Goal: Information Seeking & Learning: Find contact information

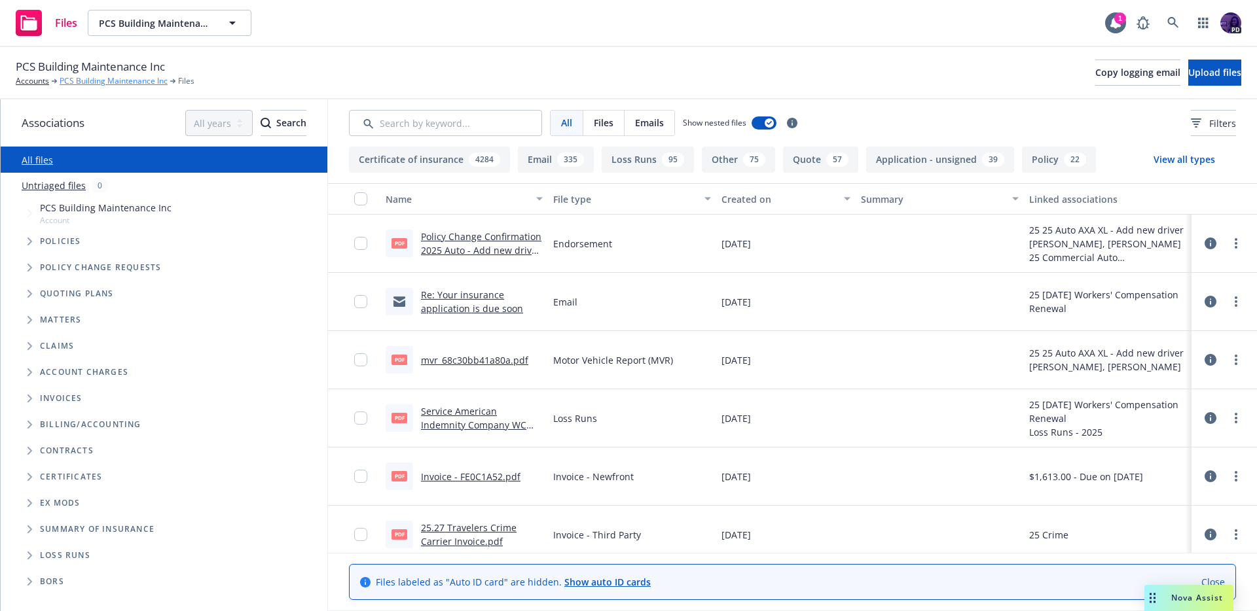
drag, startPoint x: 117, startPoint y: 82, endPoint x: 128, endPoint y: 83, distance: 11.2
click at [117, 82] on link "PCS Building Maintenance Inc" at bounding box center [114, 81] width 108 height 12
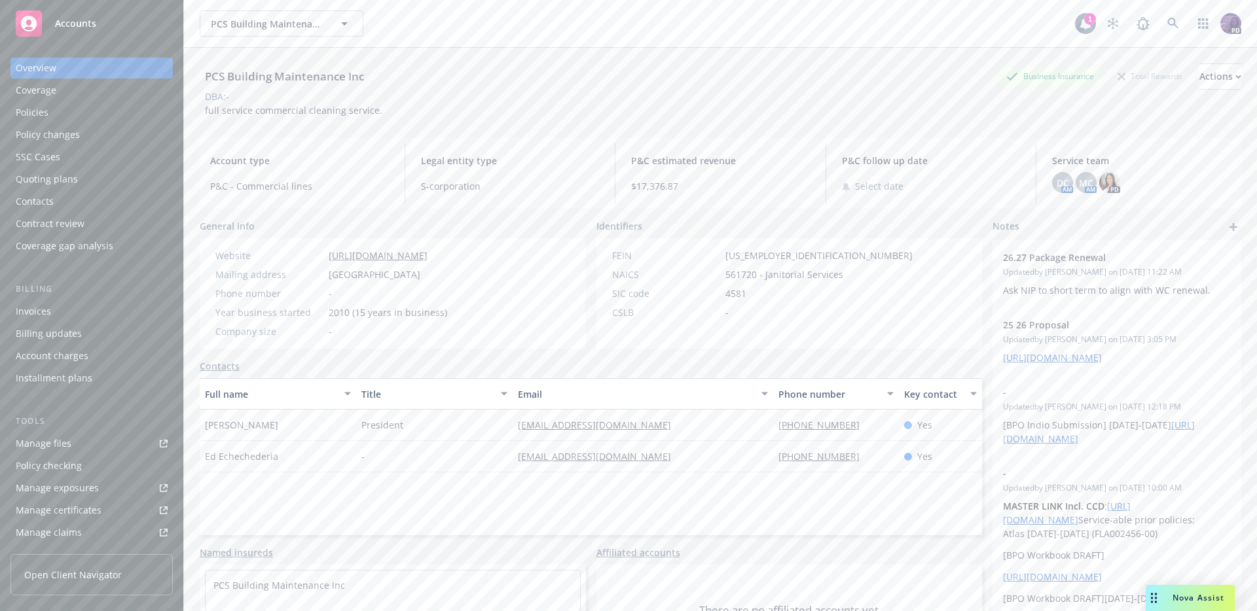
click at [340, 118] on div "PCS Building Maintenance Inc Business Insurance Total Rewards Actions DBA: - fu…" at bounding box center [720, 88] width 1041 height 80
click at [342, 109] on span "full service commercial cleaning service." at bounding box center [293, 110] width 177 height 12
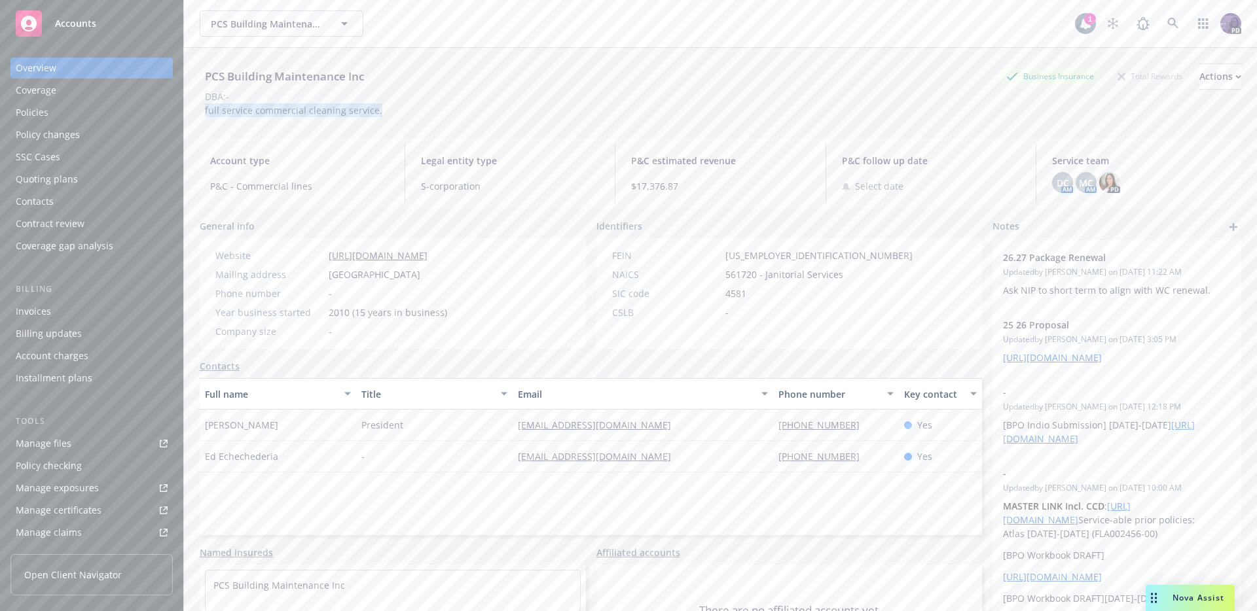
copy span "full service commercial cleaning service."
click at [1185, 594] on span "Nova Assist" at bounding box center [1198, 597] width 52 height 11
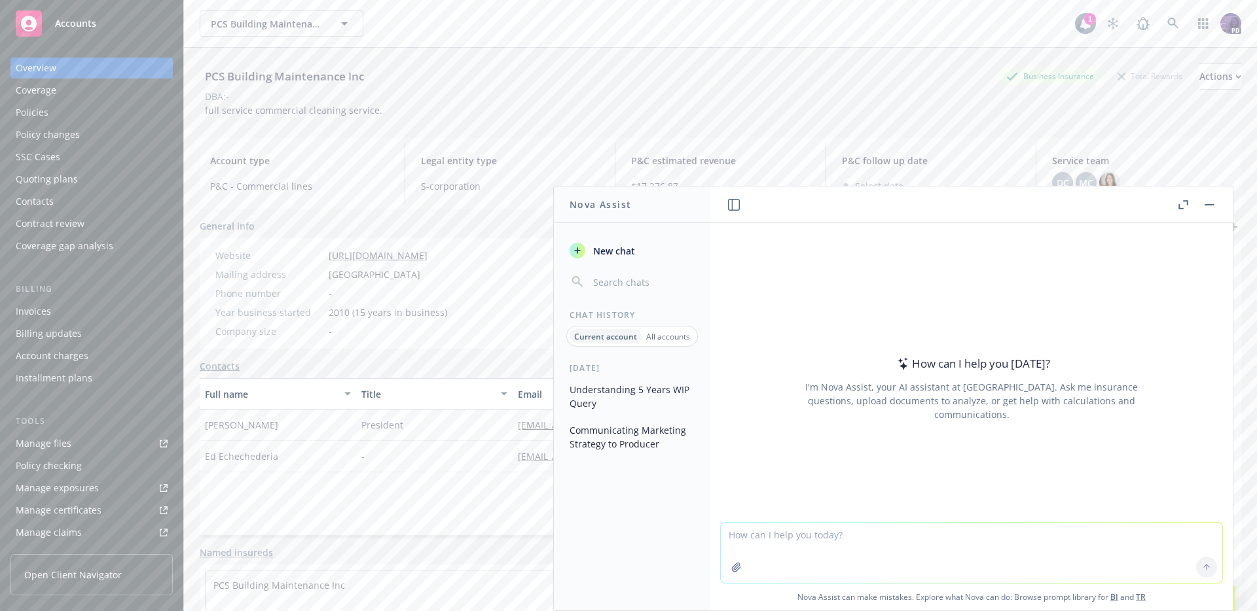
click at [813, 541] on textarea at bounding box center [971, 553] width 501 height 60
paste textarea "full service commercial cleaning service."
click at [1099, 539] on textarea "i have a submission for a full service commercial cleaning service." at bounding box center [971, 553] width 501 height 62
paste textarea "•Omaha National •Arrowhead•Republic Indemnity•Compwest•SCIF•Paragon•Amtrust•ICW…"
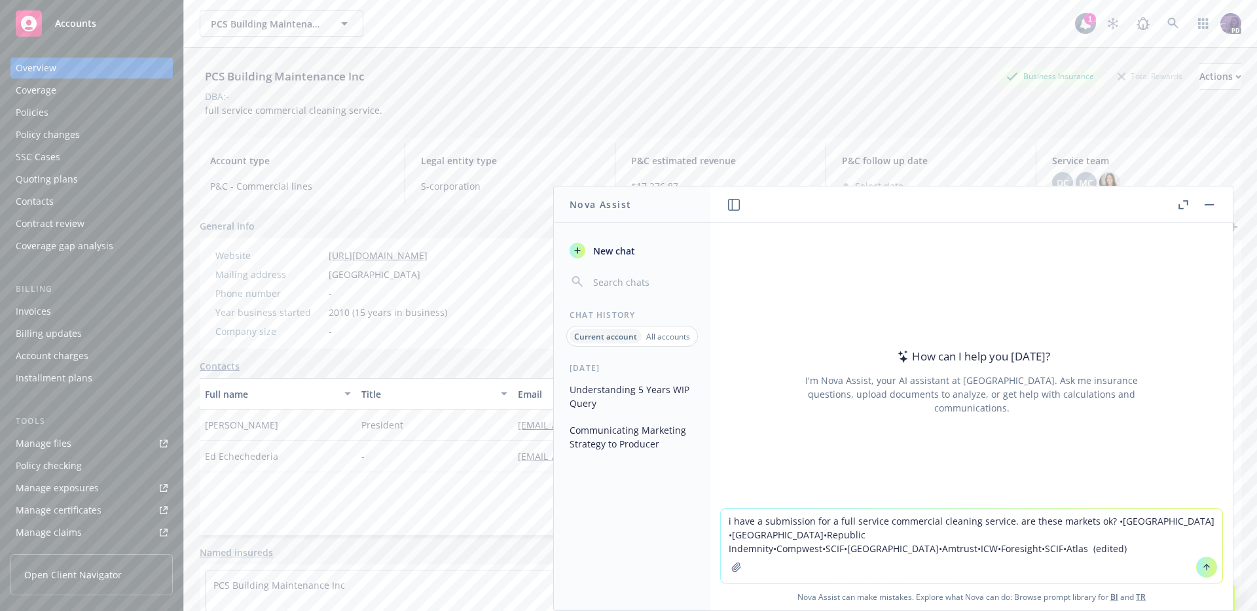
drag, startPoint x: 1140, startPoint y: 541, endPoint x: 1121, endPoint y: 537, distance: 19.4
click at [1121, 537] on textarea "i have a submission for a full service commercial cleaning service. are these m…" at bounding box center [971, 546] width 501 height 74
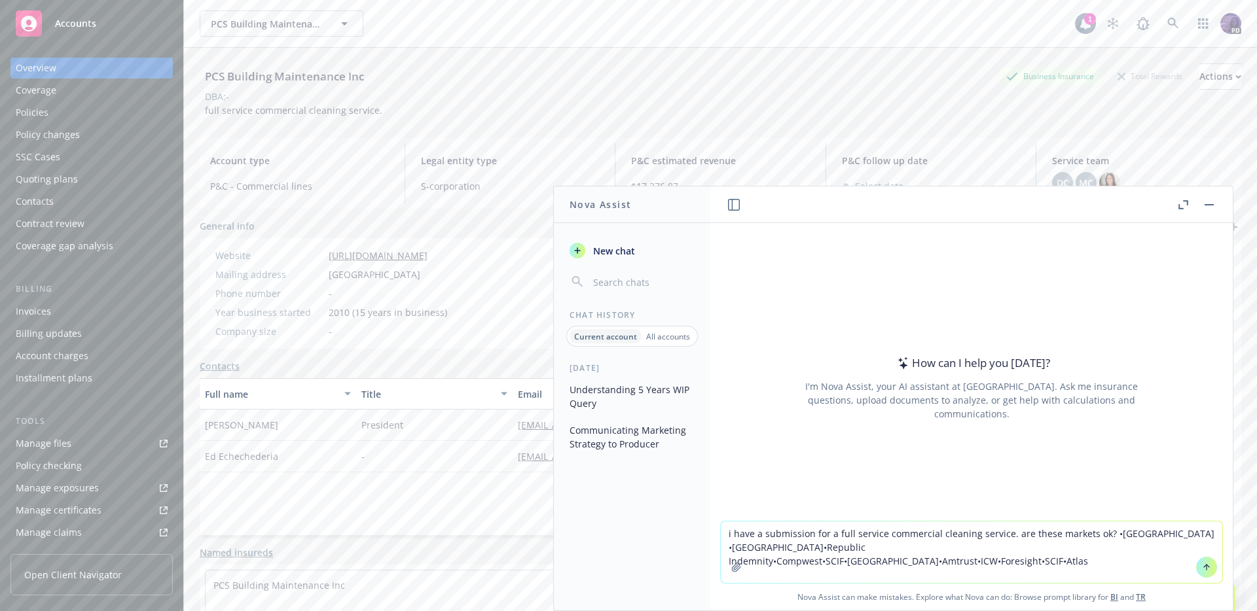
drag, startPoint x: 1006, startPoint y: 533, endPoint x: 1047, endPoint y: 537, distance: 41.4
click at [1047, 537] on textarea "i have a submission for a full service commercial cleaning service. are these m…" at bounding box center [971, 553] width 501 height 62
click at [1079, 532] on textarea "i have a submission for a full service commercial cleaning service. rank market…" at bounding box center [971, 553] width 501 height 62
type textarea "i have a submission for a full service commercial cleaning service. rank market…"
click at [1202, 564] on icon at bounding box center [1206, 567] width 9 height 9
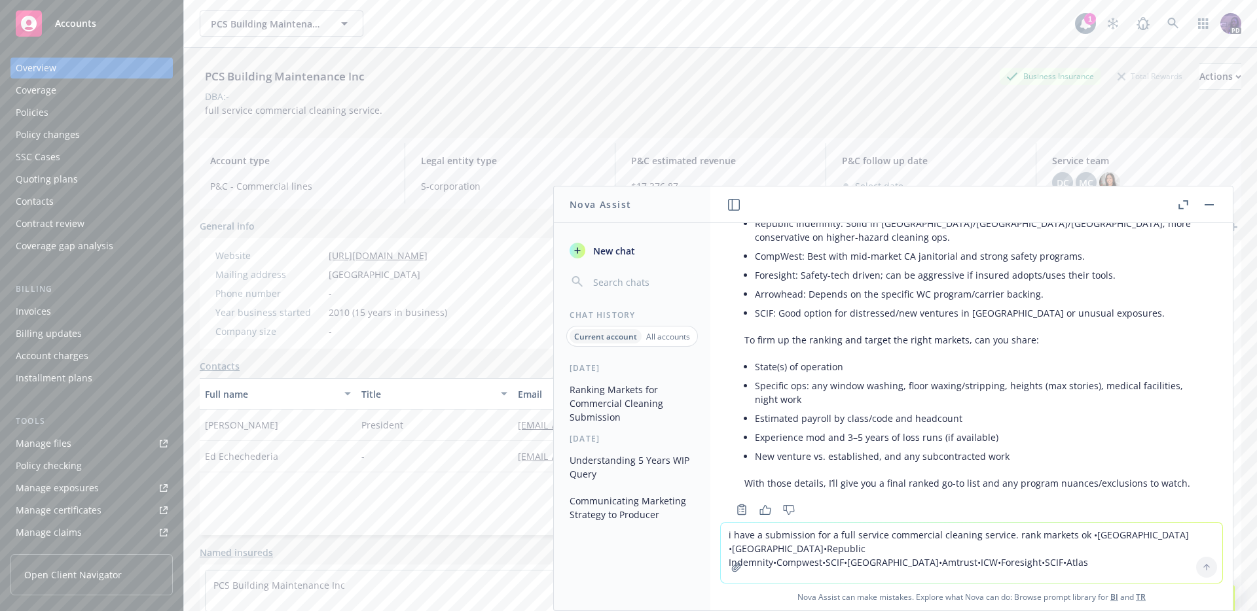
scroll to position [475, 0]
click at [79, 105] on div "Policies" at bounding box center [92, 112] width 152 height 21
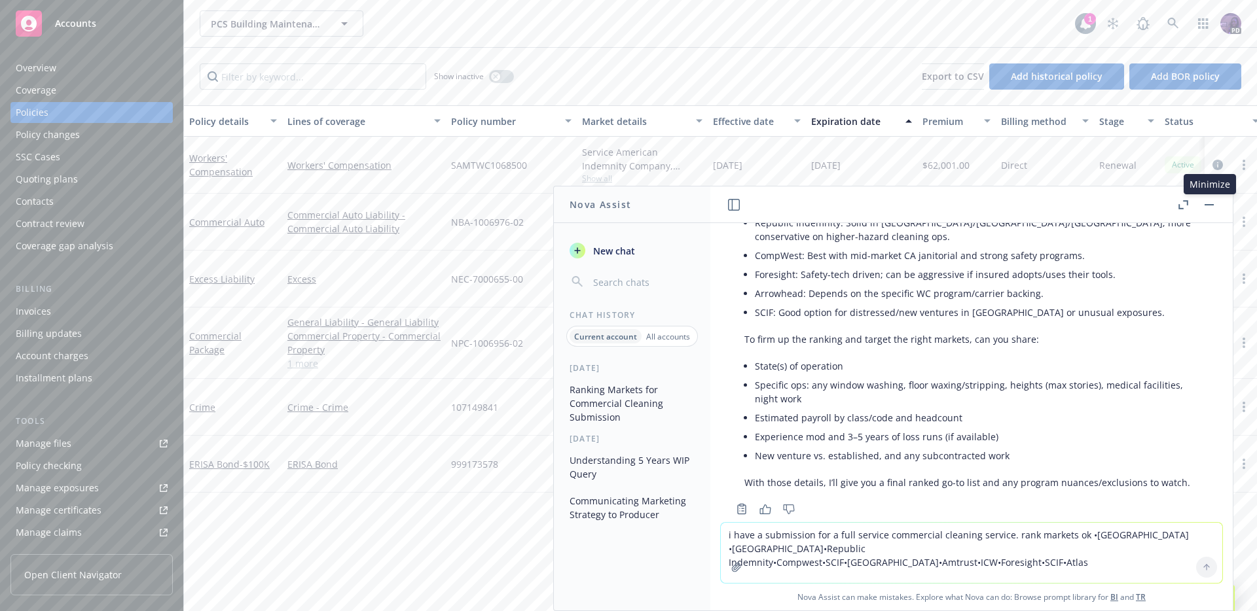
click at [1203, 203] on button "button" at bounding box center [1209, 205] width 16 height 16
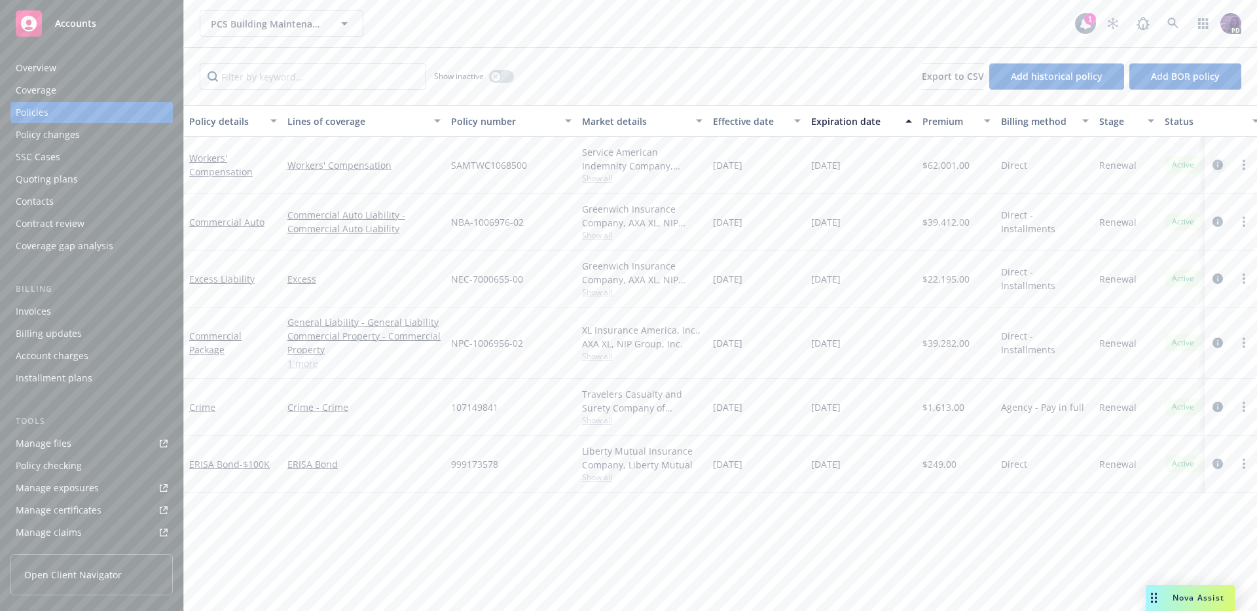
click at [1211, 165] on link "circleInformation" at bounding box center [1218, 165] width 16 height 16
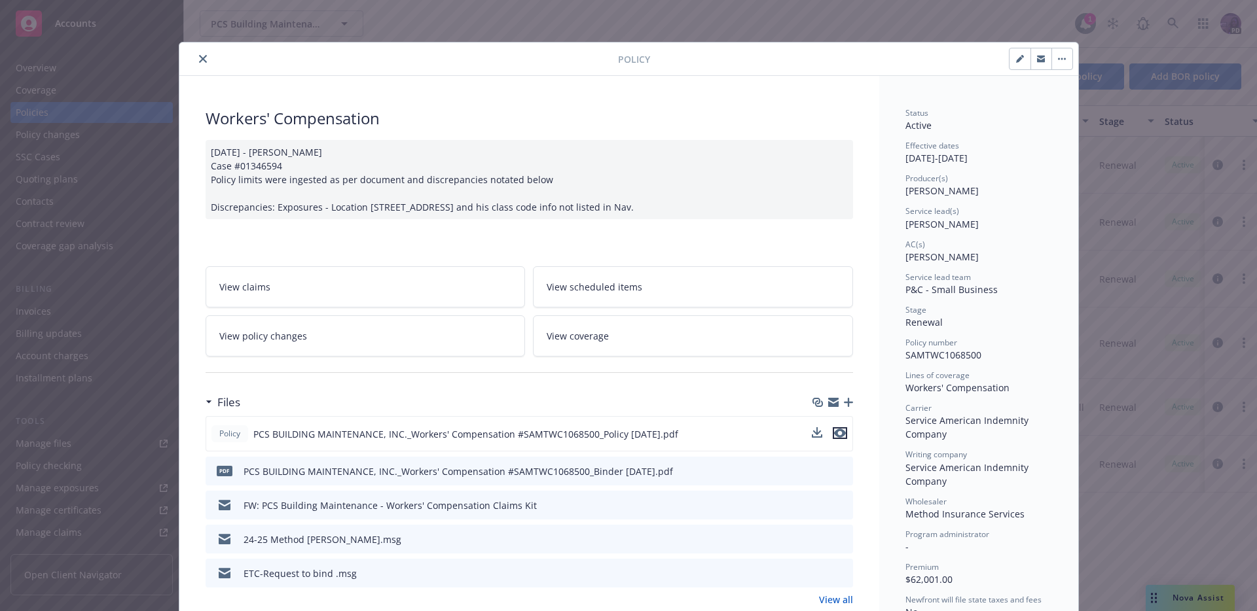
click at [837, 435] on icon "preview file" at bounding box center [840, 433] width 12 height 9
click at [1130, 386] on div "Policy Workers' Compensation 11/19/2024 - Siva Case #01346594 Policy limits wer…" at bounding box center [628, 305] width 1257 height 611
click at [1201, 598] on div "Policy Workers' Compensation 11/19/2024 - Siva Case #01346594 Policy limits wer…" at bounding box center [628, 305] width 1257 height 611
drag, startPoint x: 204, startPoint y: 59, endPoint x: 205, endPoint y: 67, distance: 7.9
click at [203, 59] on button "close" at bounding box center [203, 59] width 16 height 16
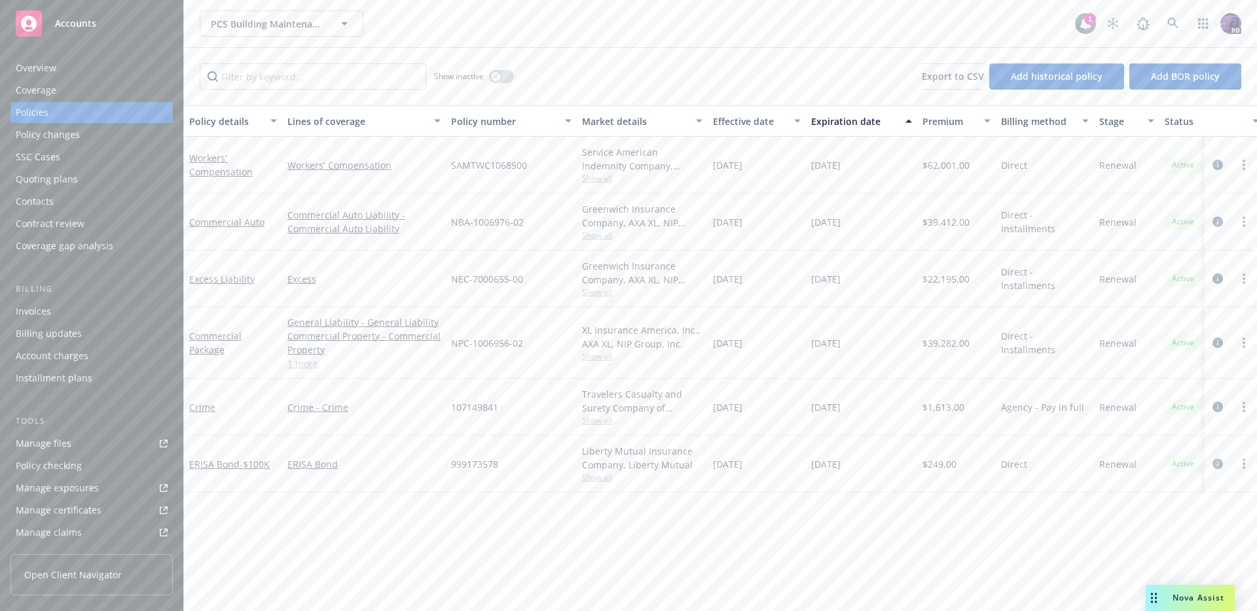
click at [1216, 594] on span "Nova Assist" at bounding box center [1198, 597] width 52 height 11
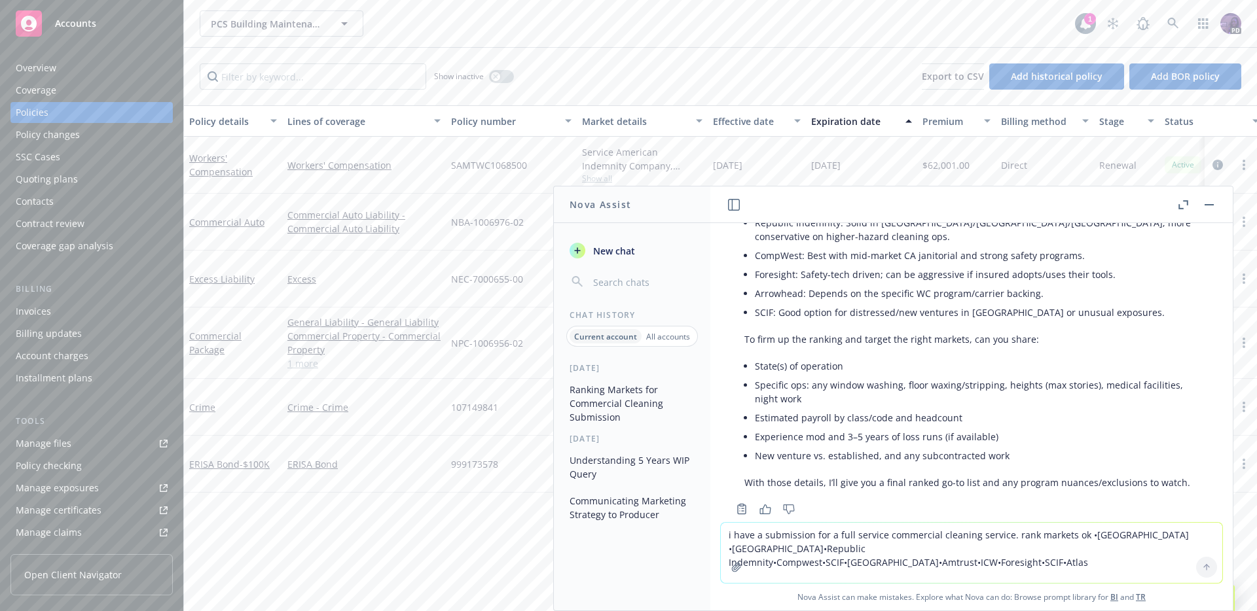
click at [943, 538] on textarea "i have a submission for a full service commercial cleaning service. rank market…" at bounding box center [971, 553] width 501 height 60
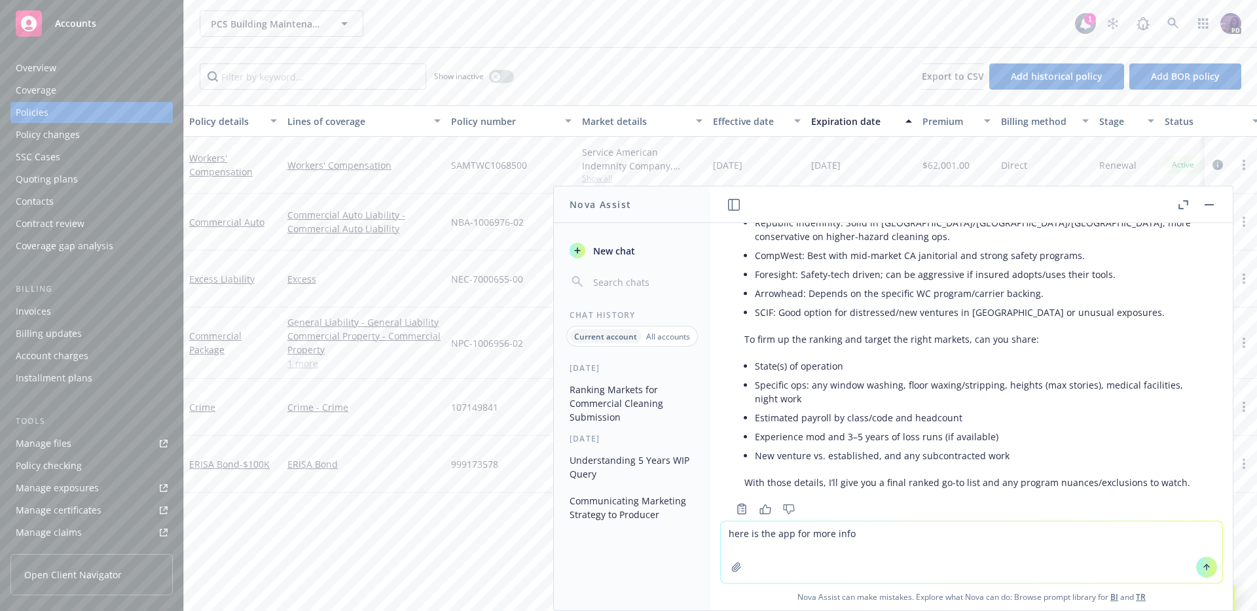
type textarea "here is the app for more info"
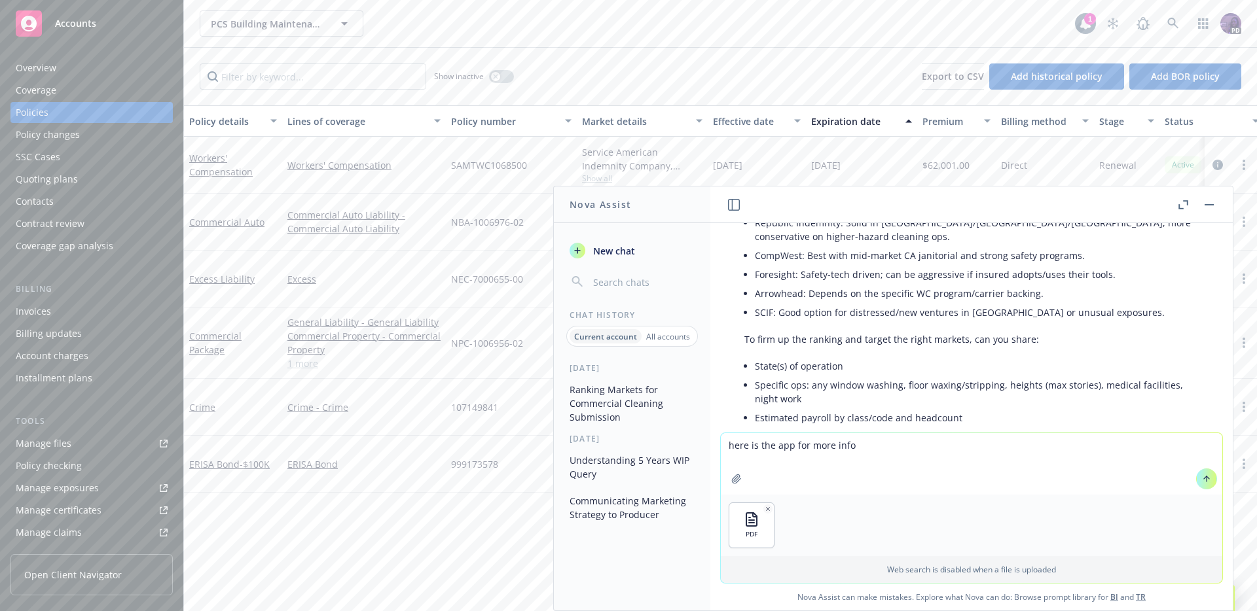
click at [1202, 475] on icon at bounding box center [1206, 479] width 9 height 9
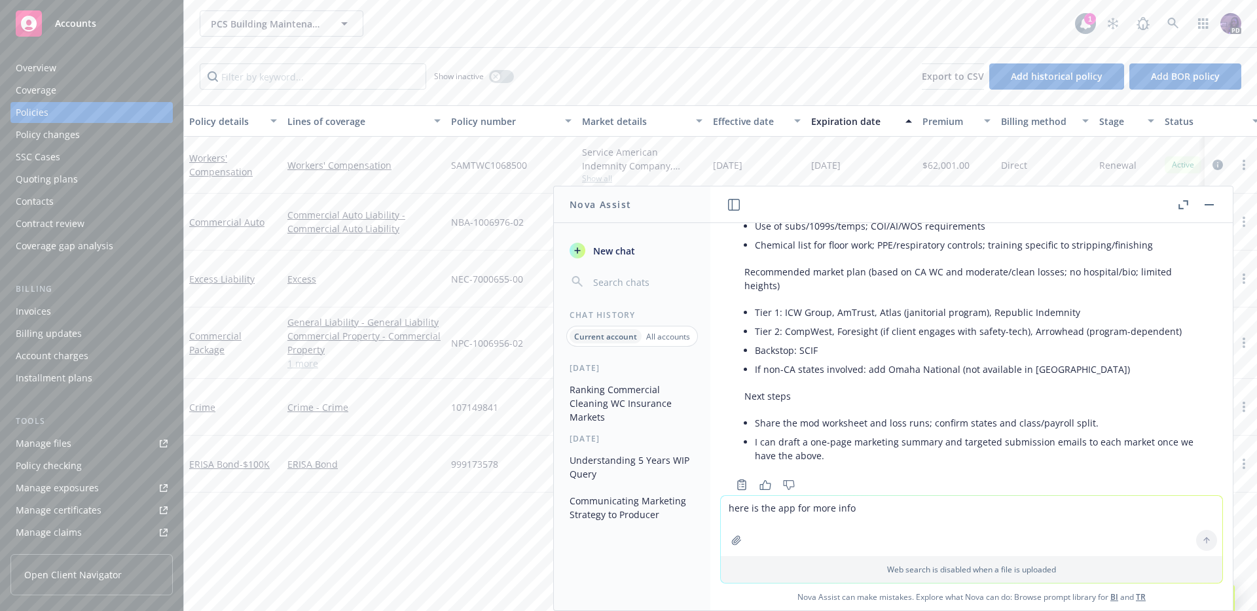
scroll to position [1718, 0]
click at [113, 65] on div "Overview" at bounding box center [92, 68] width 152 height 21
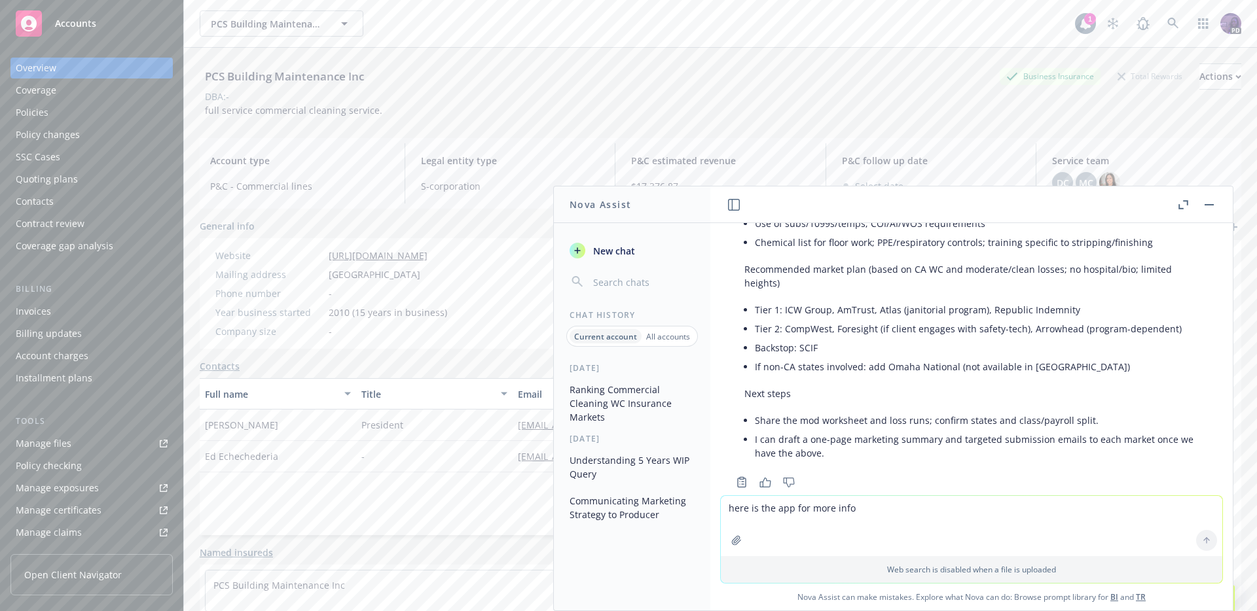
scroll to position [1718, 0]
click at [96, 115] on div "Policies" at bounding box center [92, 112] width 152 height 21
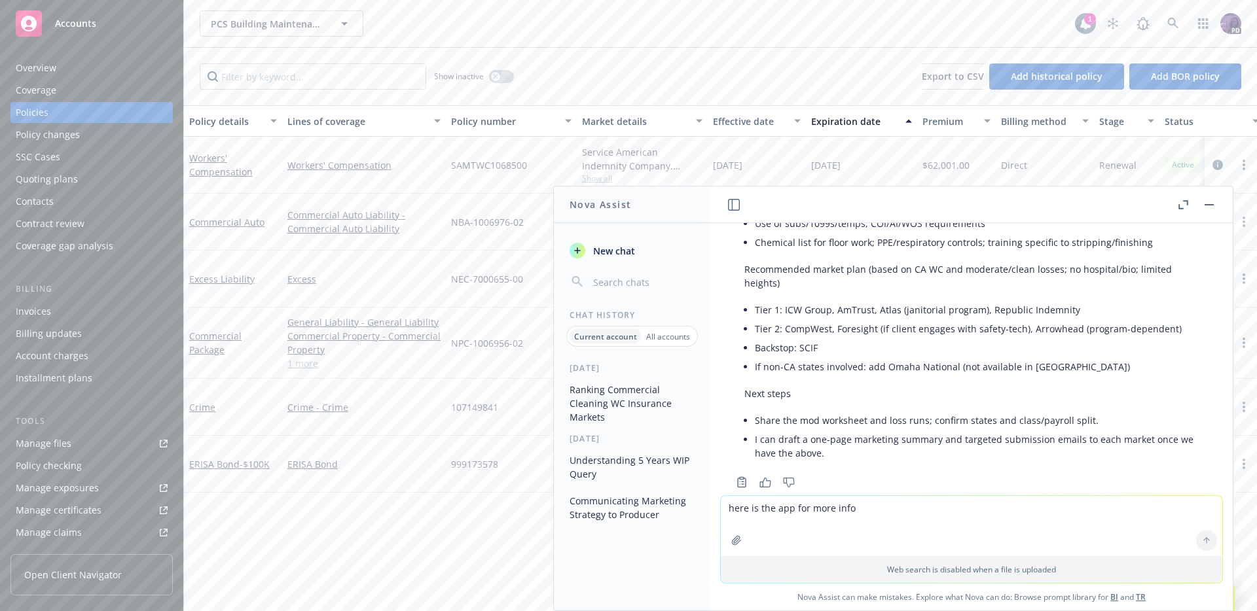
click at [1206, 206] on button "button" at bounding box center [1209, 205] width 16 height 16
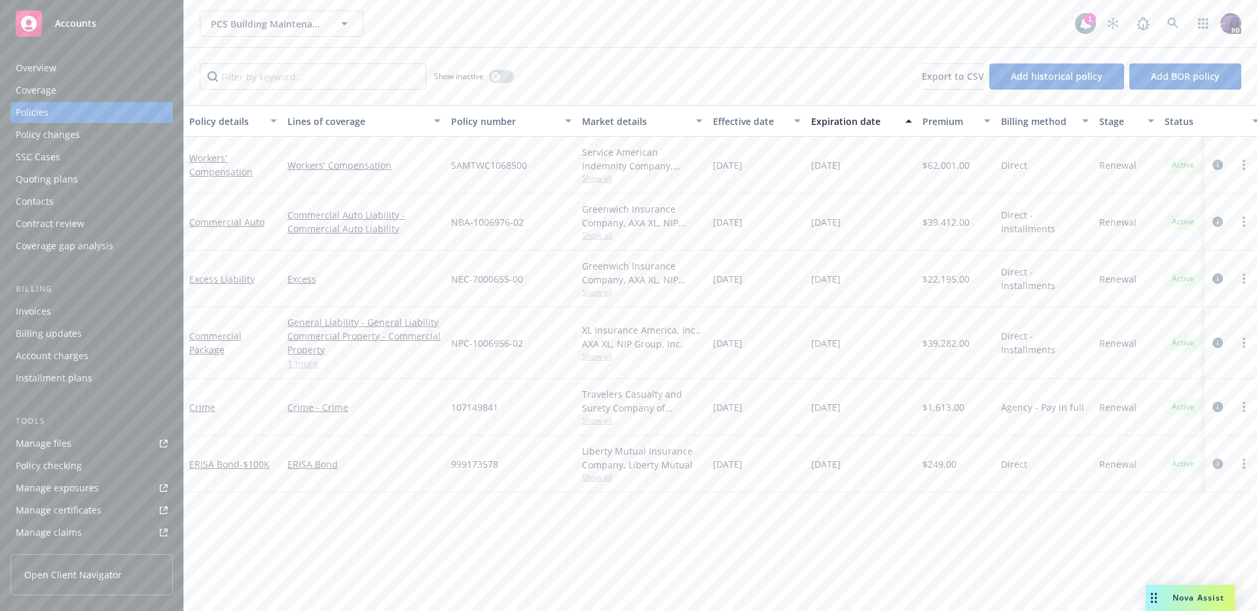
click at [312, 368] on link "1 more" at bounding box center [363, 364] width 153 height 14
click at [1221, 351] on icon "circleInformation" at bounding box center [1217, 350] width 10 height 10
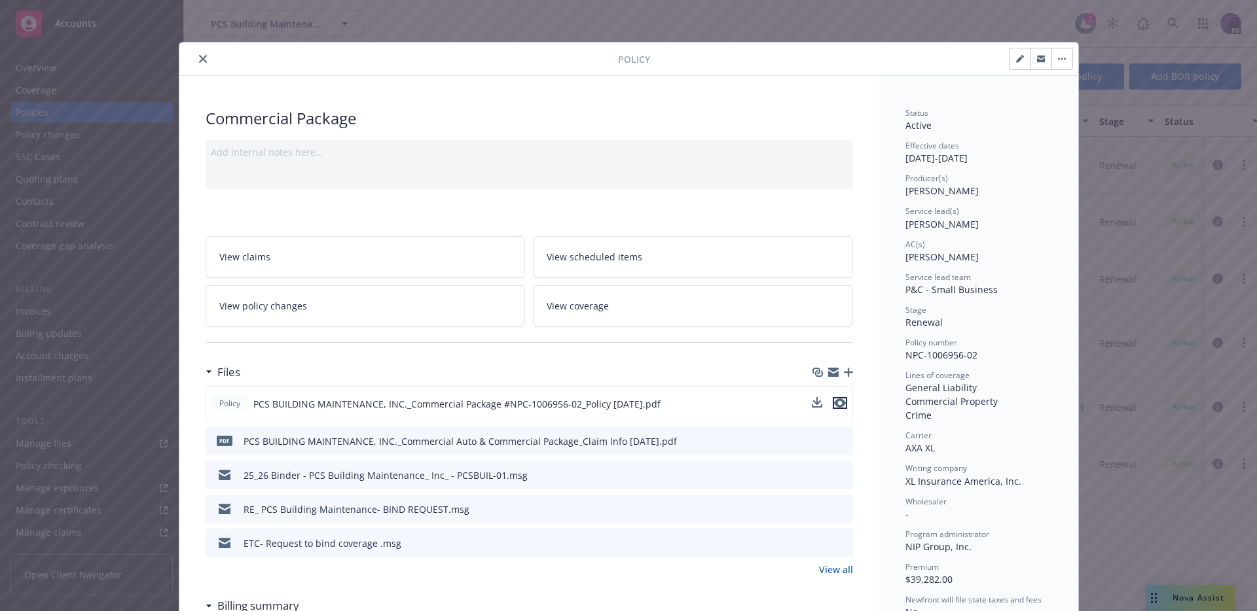
click at [837, 403] on icon "preview file" at bounding box center [840, 403] width 12 height 9
click at [199, 55] on icon "close" at bounding box center [203, 59] width 8 height 8
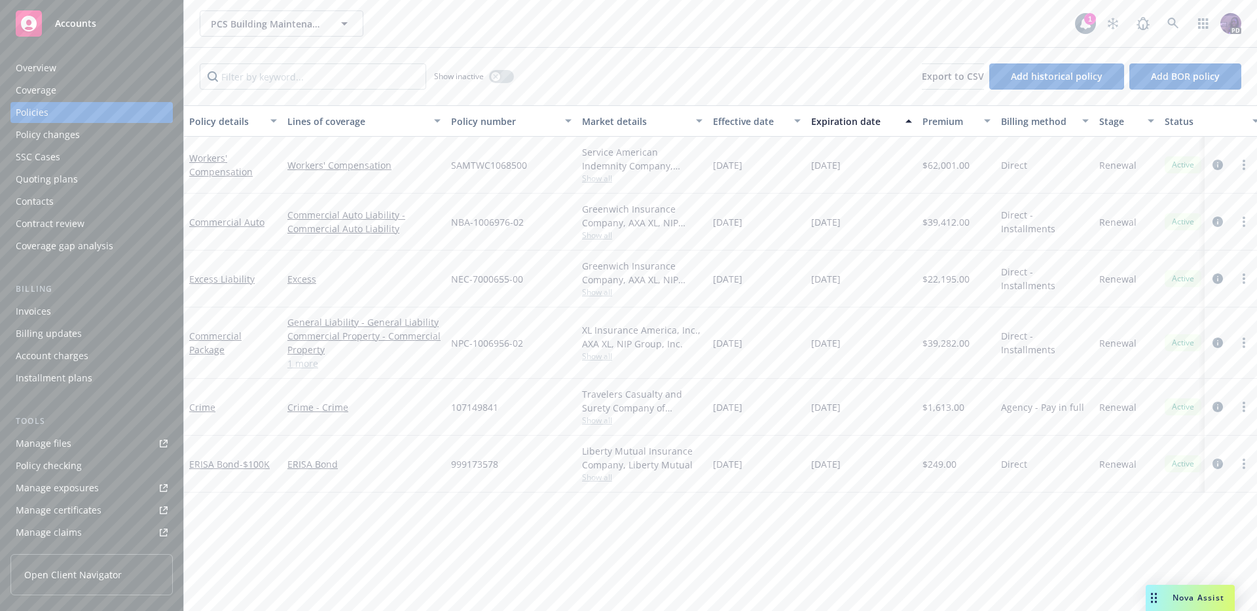
click at [124, 69] on div "Overview" at bounding box center [92, 68] width 152 height 21
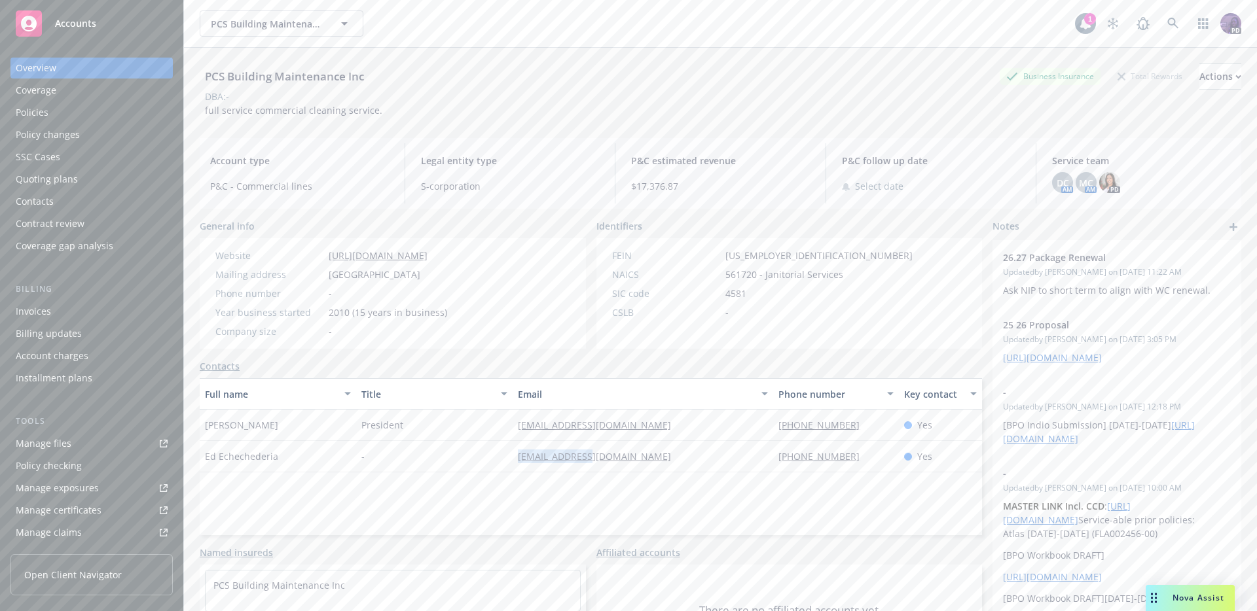
drag, startPoint x: 604, startPoint y: 459, endPoint x: 511, endPoint y: 460, distance: 93.0
click at [513, 460] on div "pcs.ed@att.net" at bounding box center [643, 456] width 261 height 31
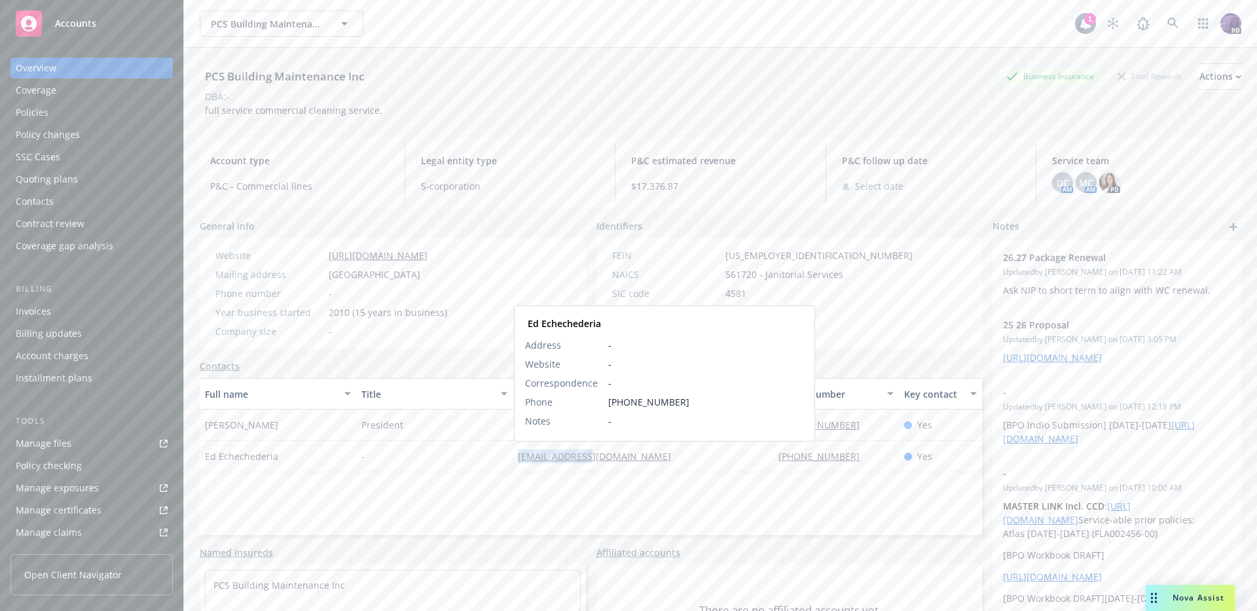
copy link "pcs.ed@att.net"
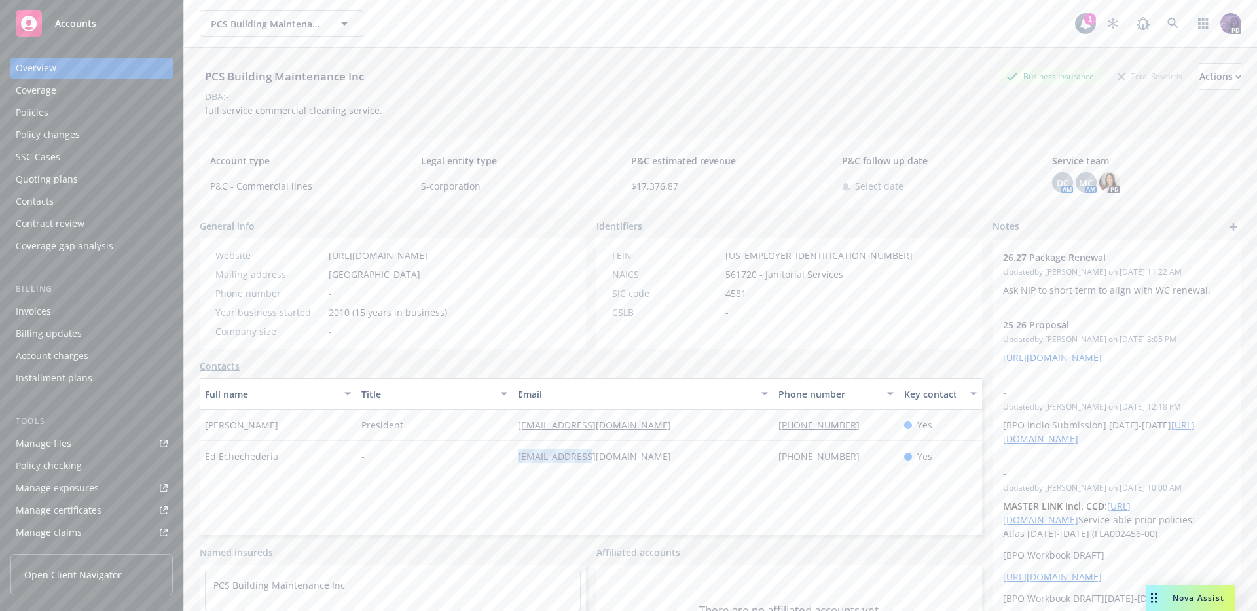
click at [113, 111] on div "Policies" at bounding box center [92, 112] width 152 height 21
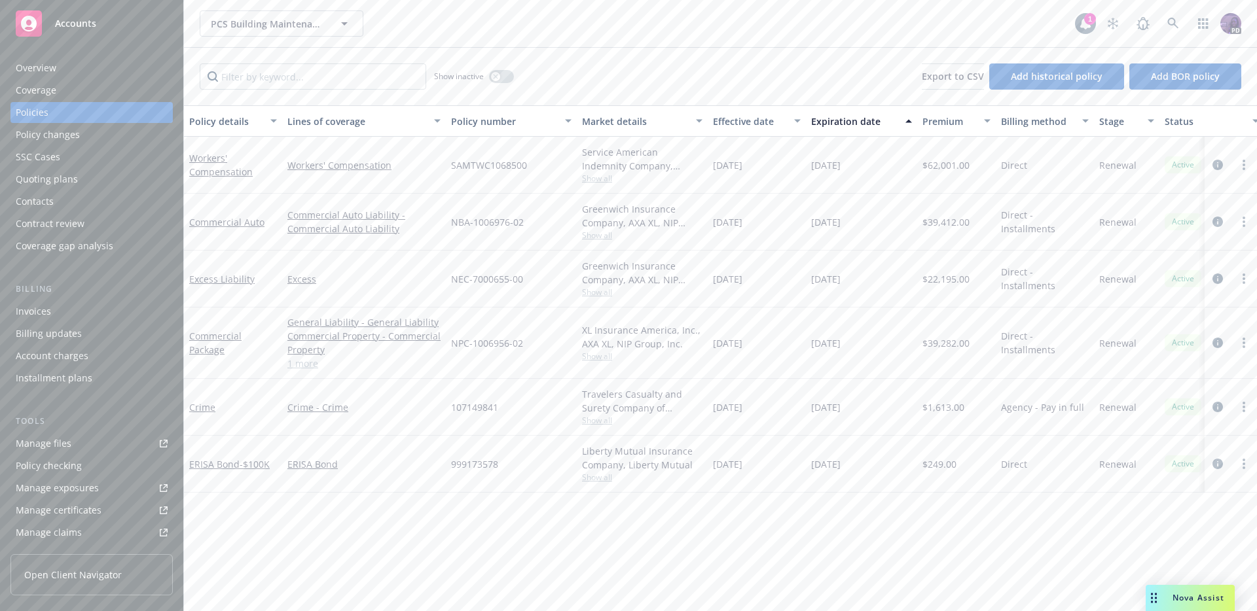
click at [75, 513] on div "Manage certificates" at bounding box center [59, 510] width 86 height 21
click at [97, 199] on div "Contacts" at bounding box center [92, 201] width 152 height 21
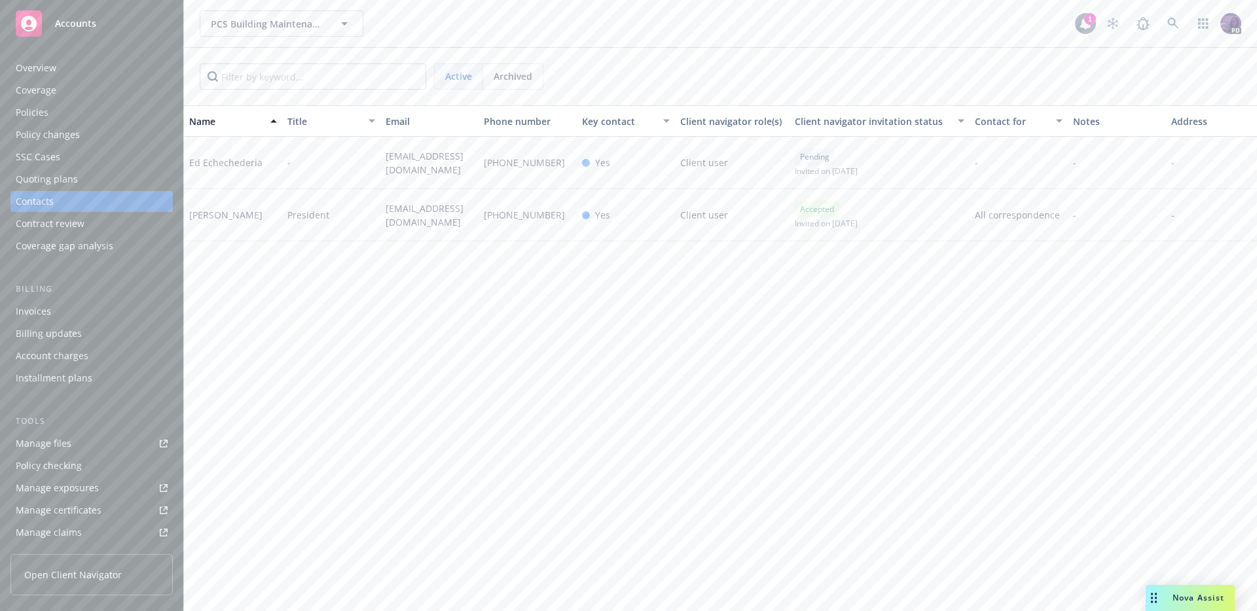
click at [67, 110] on div "Policies" at bounding box center [92, 112] width 152 height 21
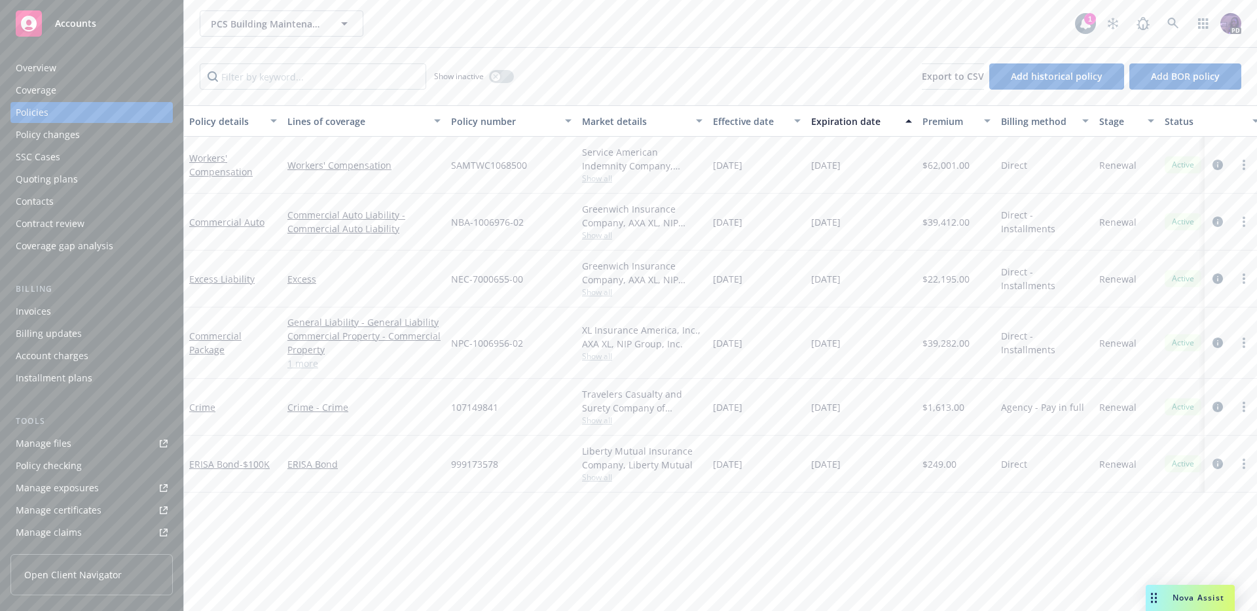
click at [71, 206] on div "Contacts" at bounding box center [92, 201] width 152 height 21
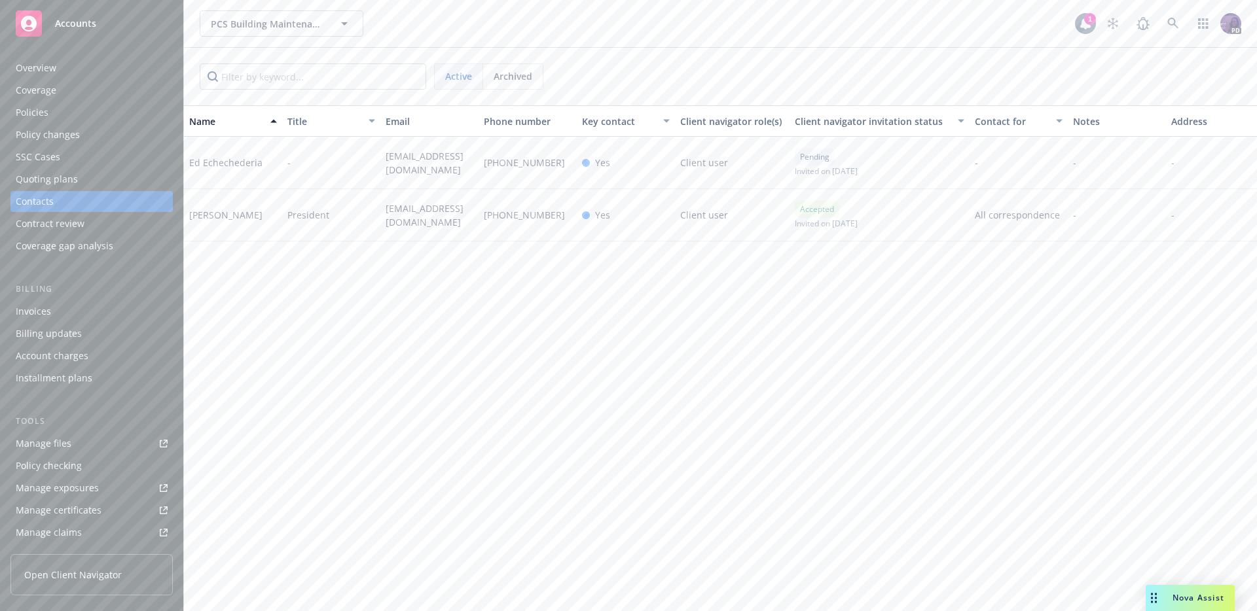
click at [98, 115] on div "Policies" at bounding box center [92, 112] width 152 height 21
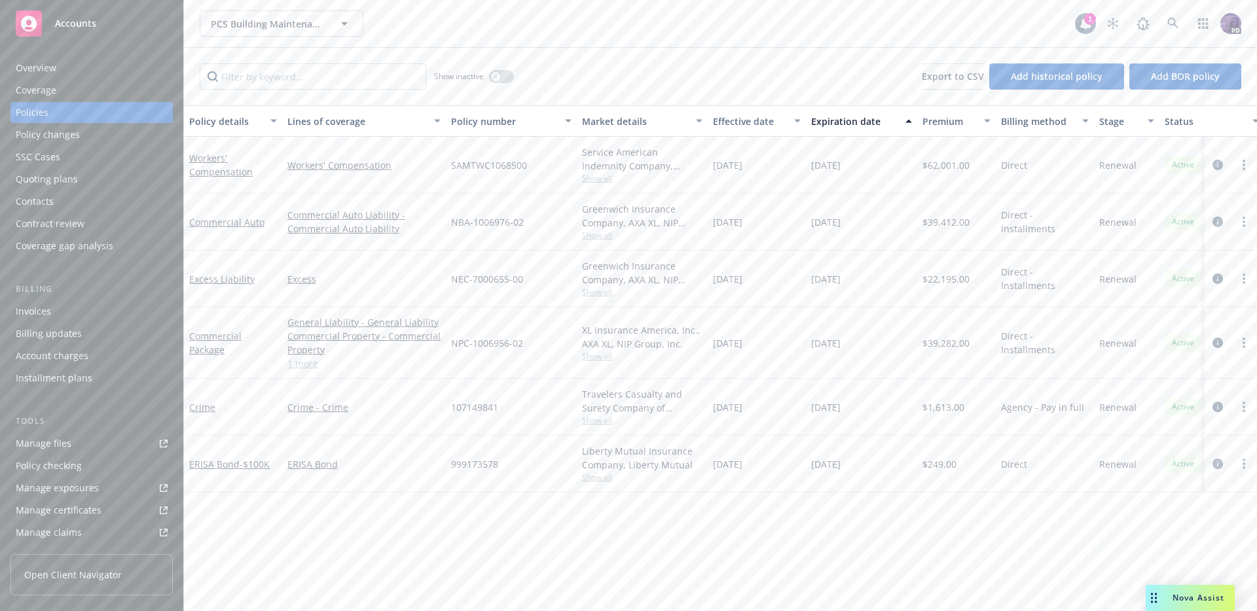
click at [602, 180] on span "Show all" at bounding box center [642, 178] width 120 height 11
click at [63, 67] on div "Overview" at bounding box center [92, 68] width 152 height 21
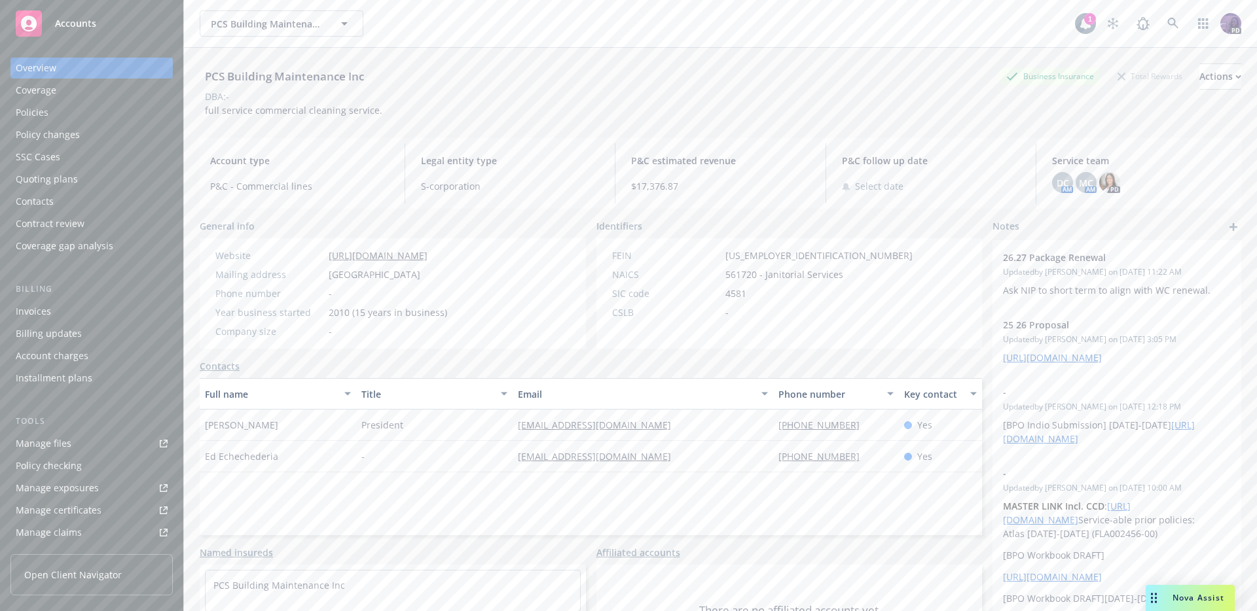
click at [738, 262] on span "27-4508186" at bounding box center [818, 256] width 187 height 14
click at [740, 258] on span "27-4508186" at bounding box center [818, 256] width 187 height 14
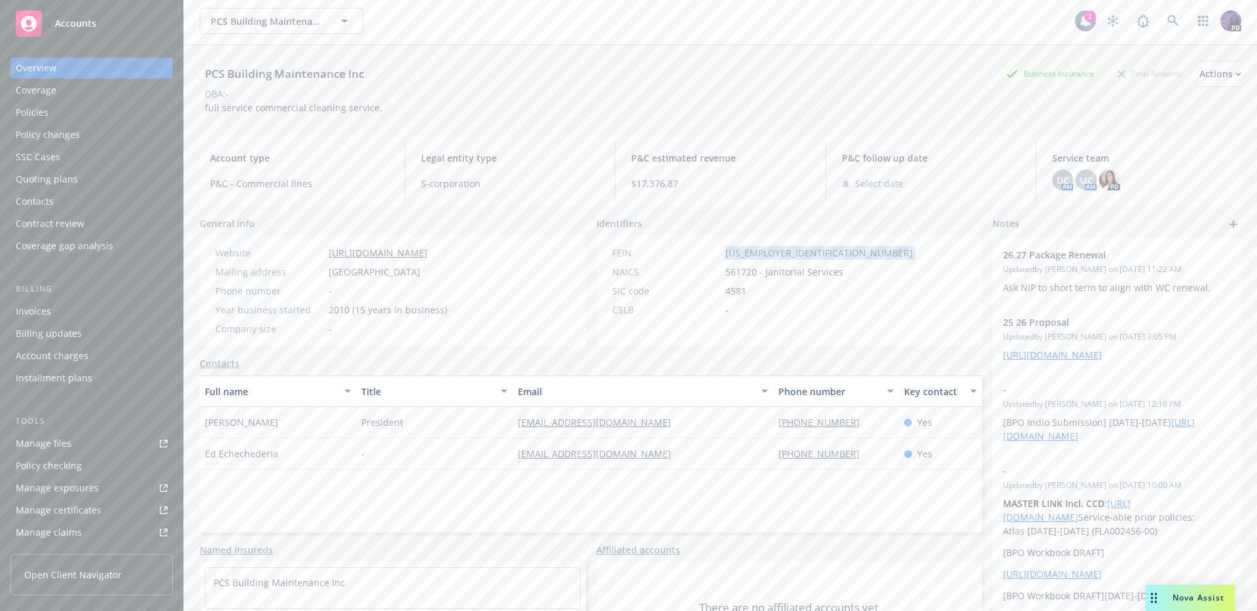
copy span "27-4508186"
drag, startPoint x: 281, startPoint y: 464, endPoint x: 278, endPoint y: 458, distance: 7.3
click at [278, 458] on div "Ed Echechederia" at bounding box center [278, 454] width 156 height 31
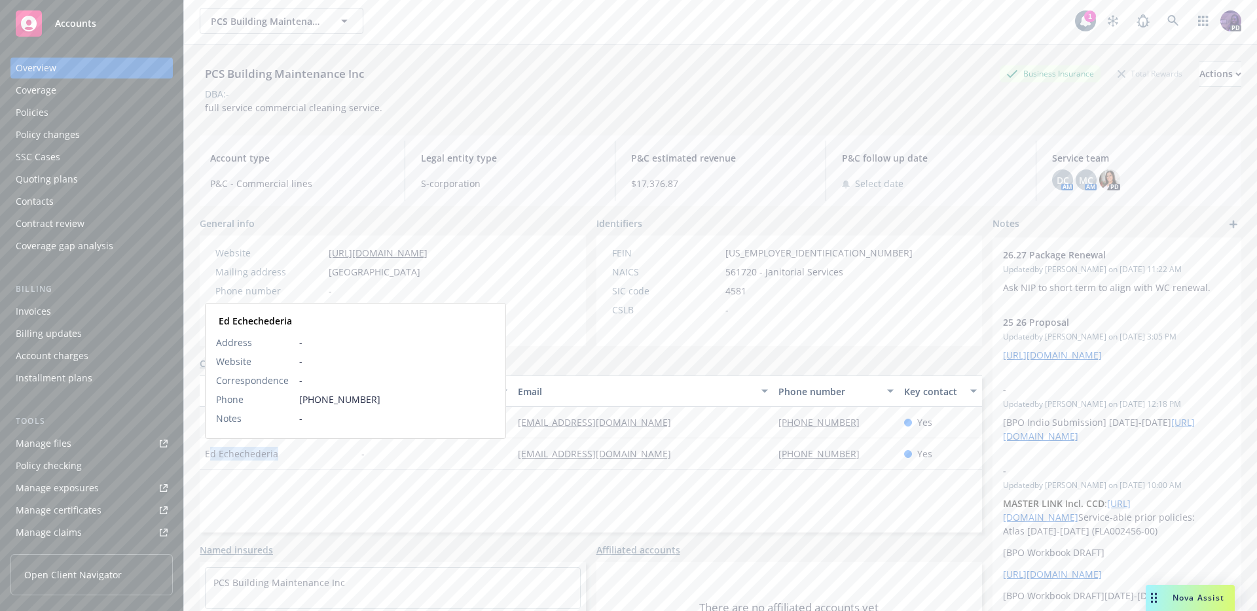
drag, startPoint x: 278, startPoint y: 452, endPoint x: 262, endPoint y: 437, distance: 21.8
click at [208, 460] on div "Ed Echechederia Ed Echechederia Address - Website - Correspondence - Phone 301-…" at bounding box center [278, 454] width 156 height 31
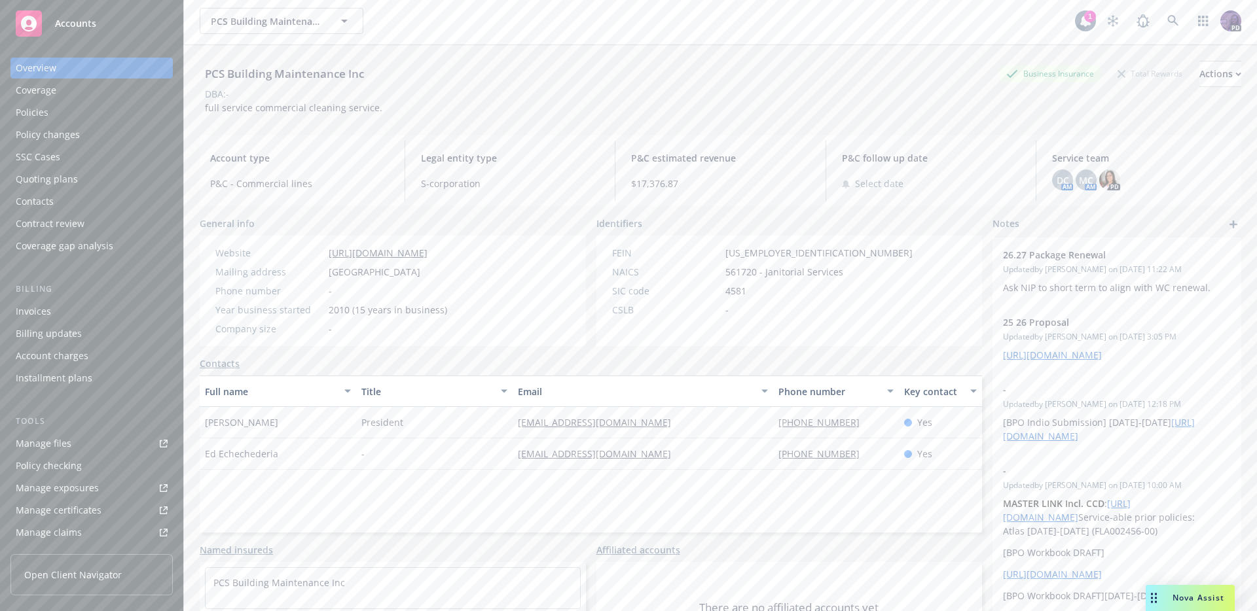
click at [281, 432] on div "Israel Salazar" at bounding box center [278, 422] width 156 height 31
drag, startPoint x: 267, startPoint y: 430, endPoint x: 192, endPoint y: 427, distance: 74.7
click at [192, 427] on div "PCS Building Maintenance Inc Business Insurance Total Rewards Actions DBA: - fu…" at bounding box center [720, 350] width 1073 height 611
copy span "Israel Salazar"
click at [126, 109] on div "Policies" at bounding box center [92, 112] width 152 height 21
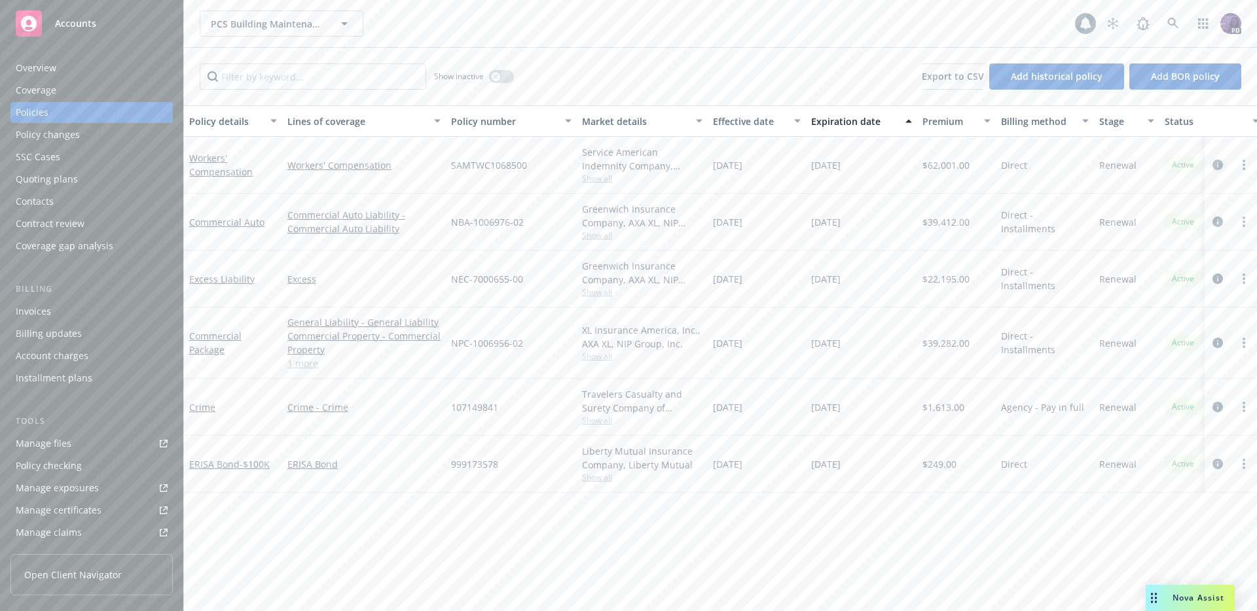
click at [1221, 166] on icon "circleInformation" at bounding box center [1217, 165] width 10 height 10
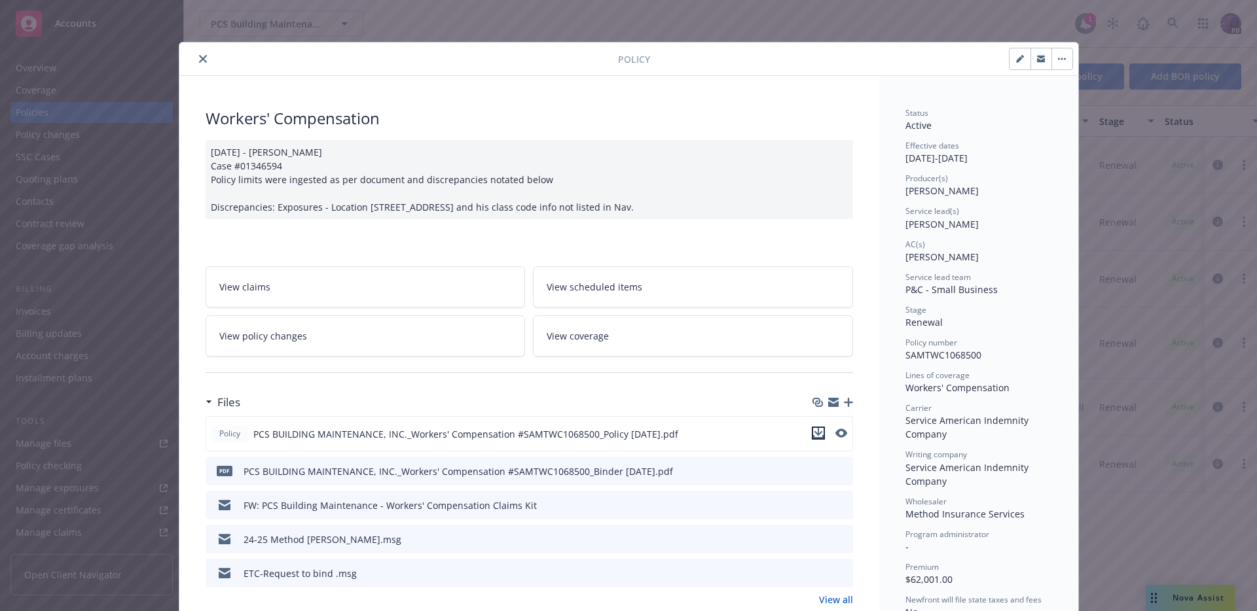
click at [817, 433] on icon "download file" at bounding box center [818, 433] width 10 height 10
click at [195, 63] on button "close" at bounding box center [203, 59] width 16 height 16
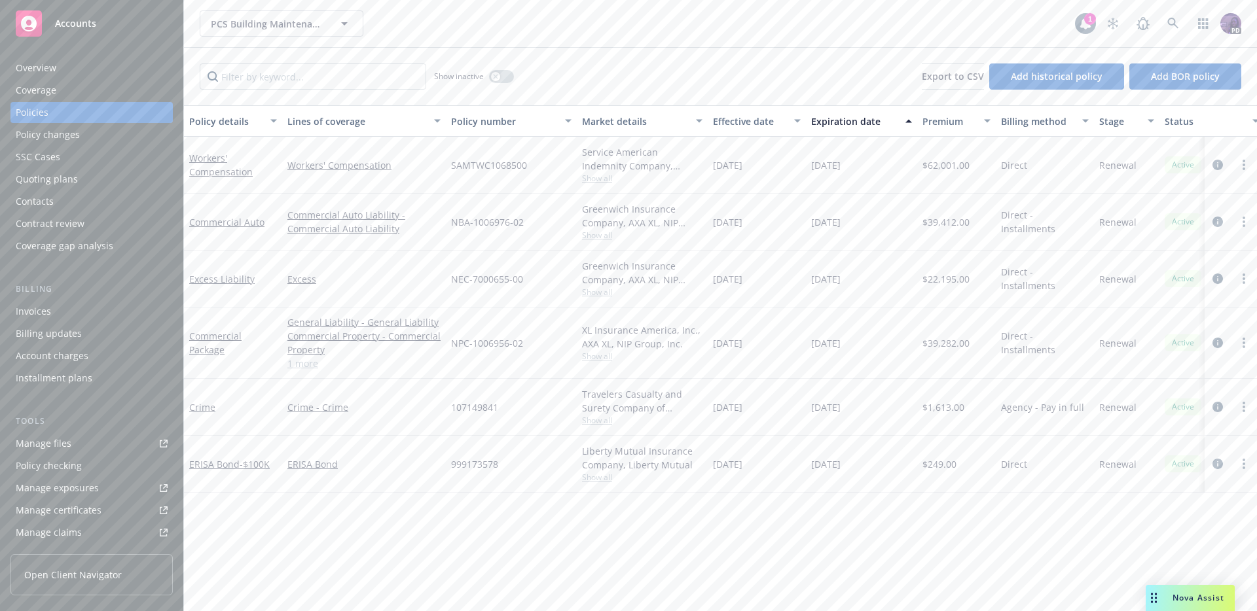
click at [1189, 591] on div "Nova Assist" at bounding box center [1190, 598] width 89 height 26
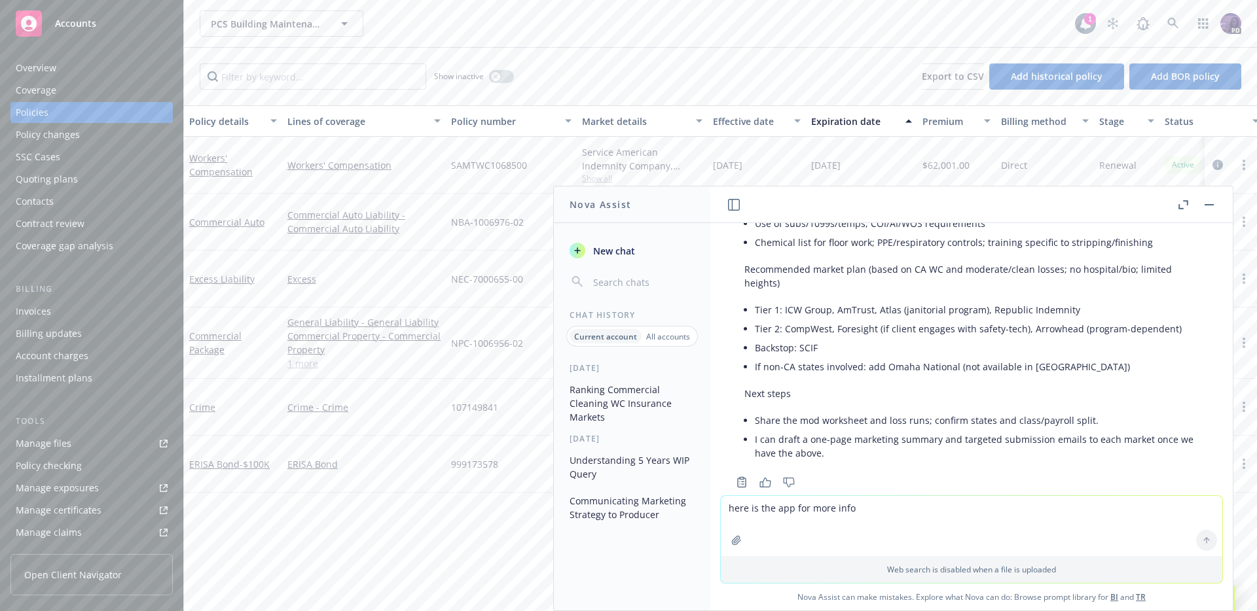
click at [844, 523] on textarea "here is the app for more info" at bounding box center [971, 526] width 501 height 60
type textarea "help me build a submission for PCS Building Maintenance"
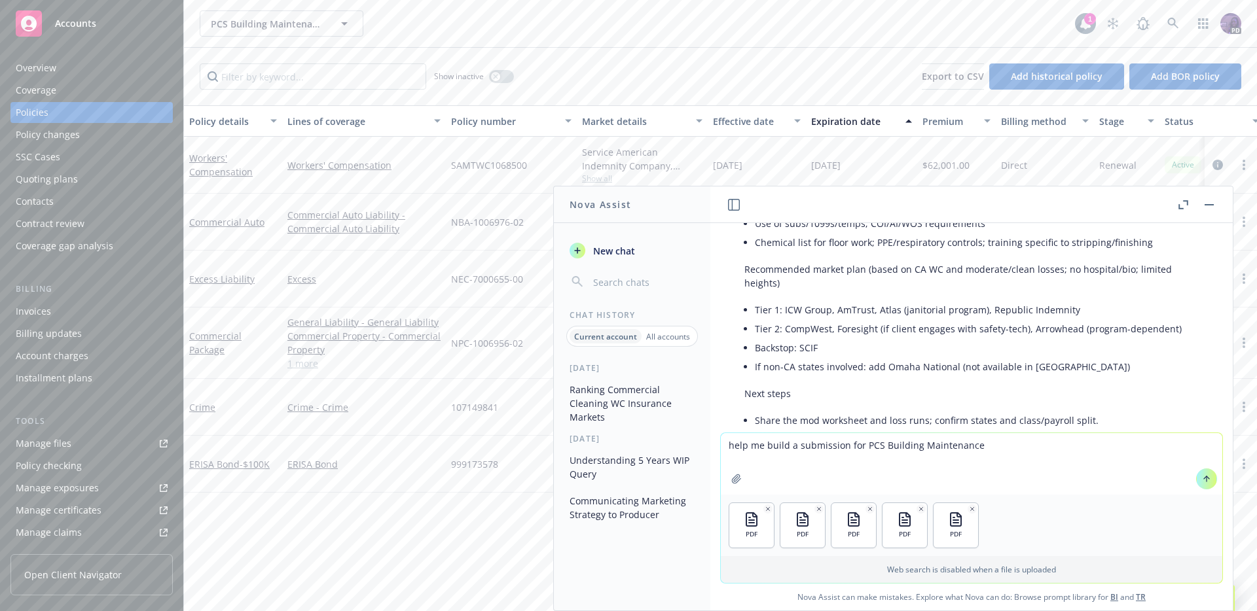
click at [1203, 475] on icon at bounding box center [1206, 479] width 9 height 9
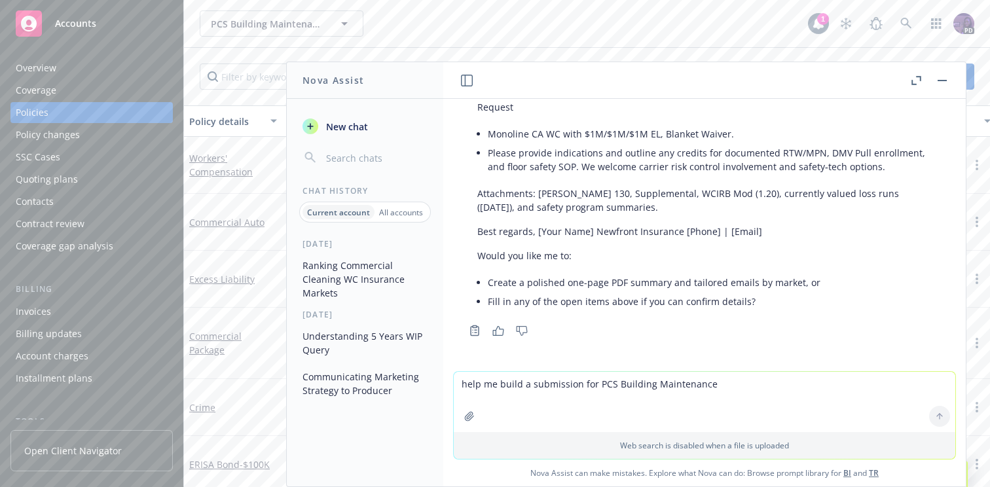
scroll to position [3994, 0]
